Goal: Navigation & Orientation: Find specific page/section

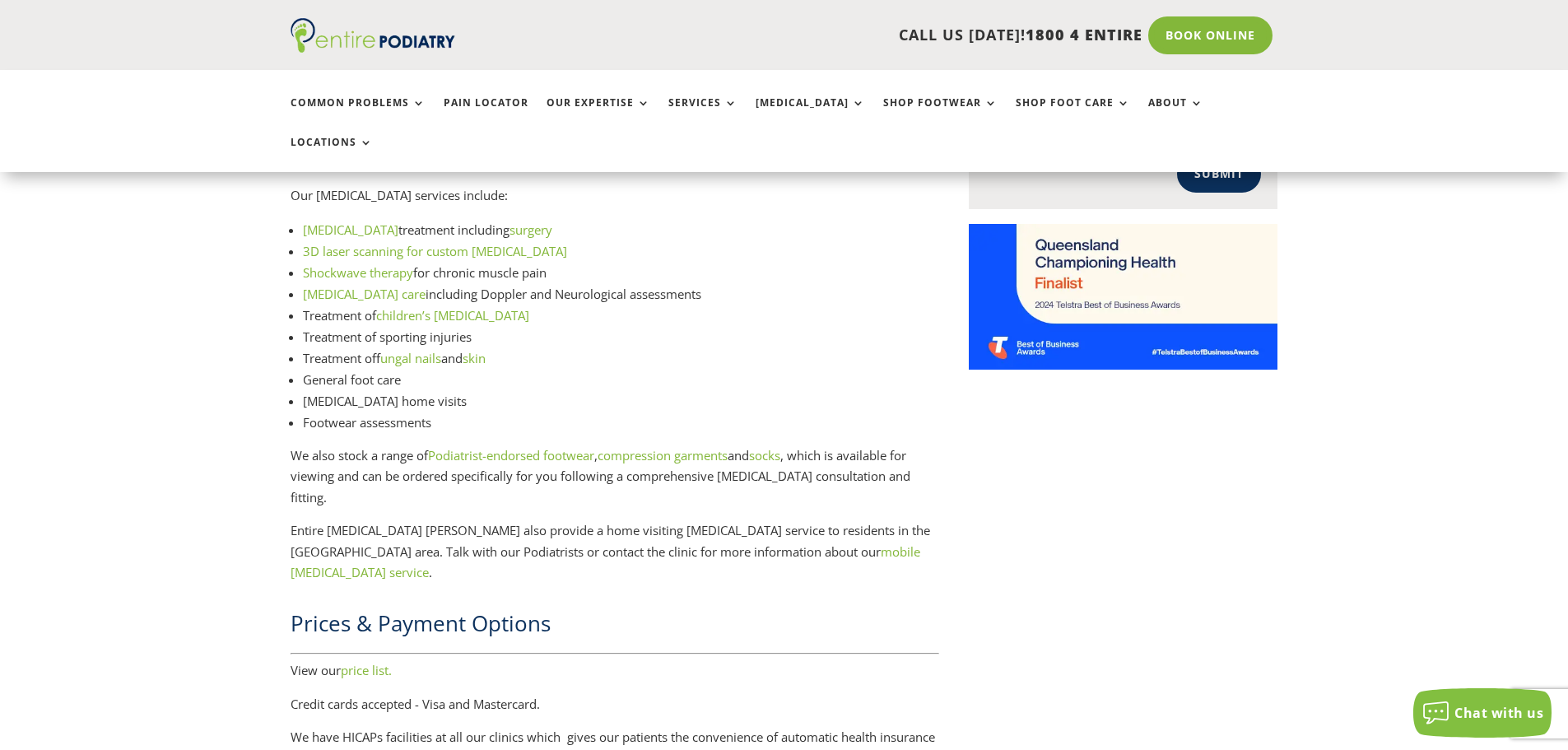
scroll to position [2173, 0]
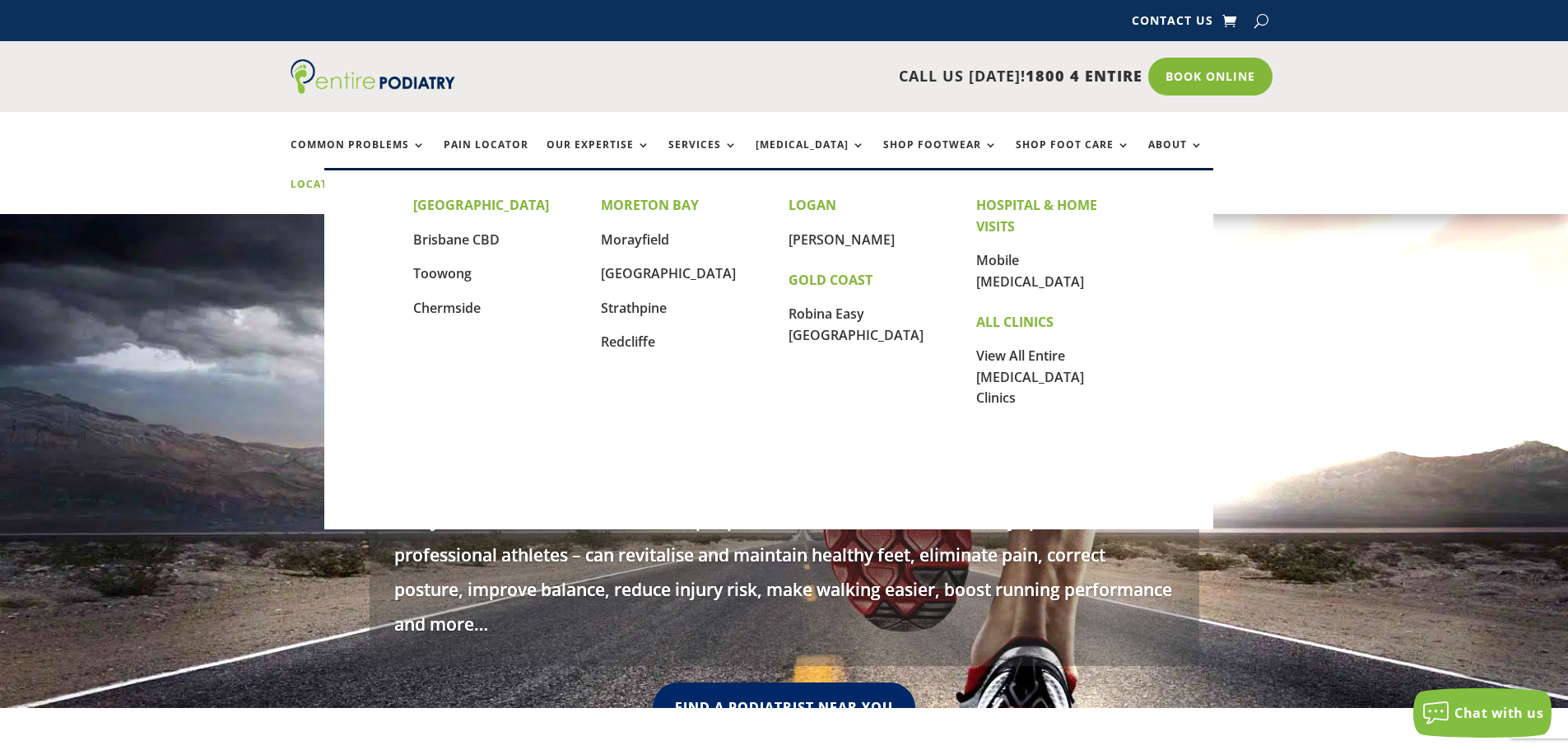
click at [373, 178] on link "Locations" at bounding box center [332, 196] width 83 height 36
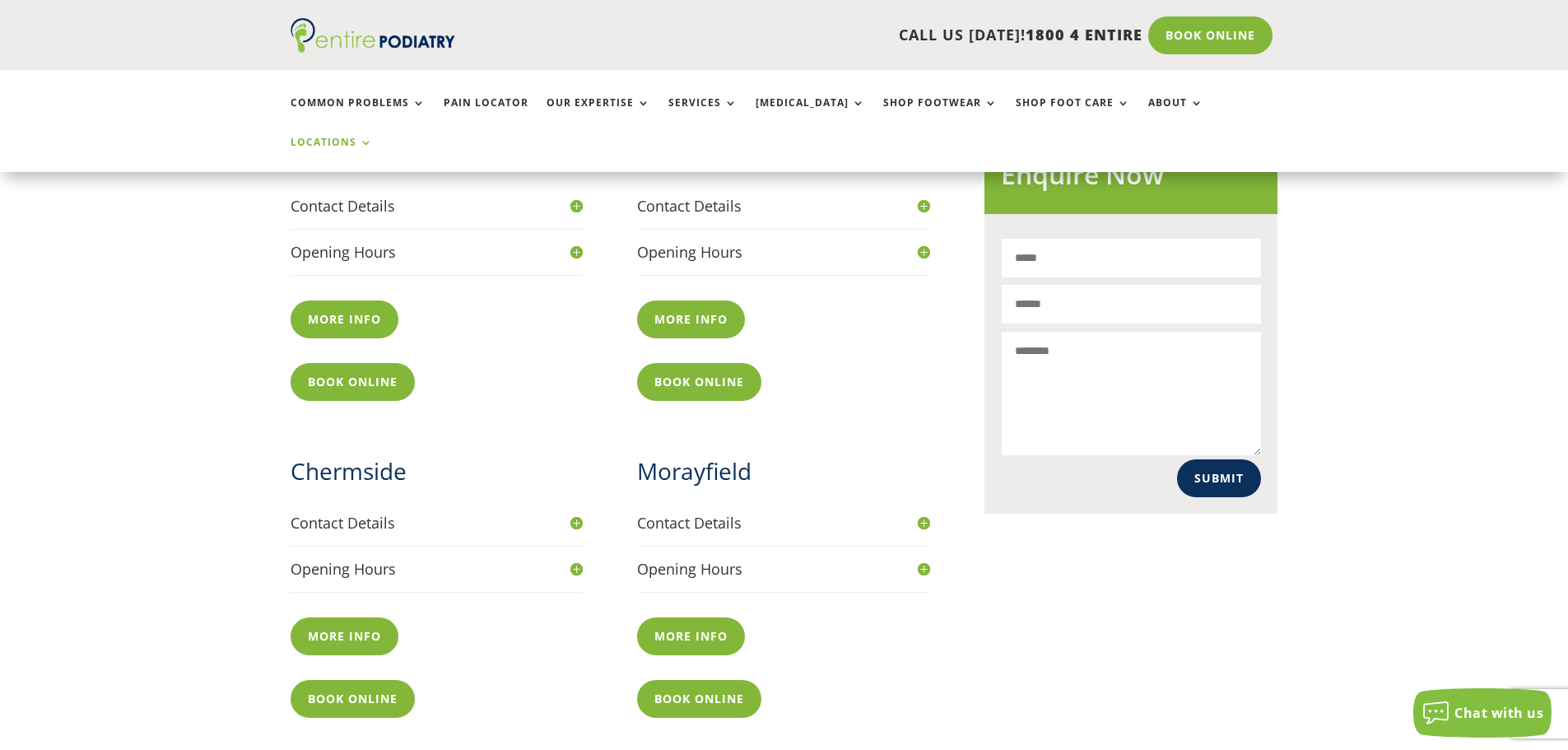
scroll to position [725, 0]
